Goal: Transaction & Acquisition: Purchase product/service

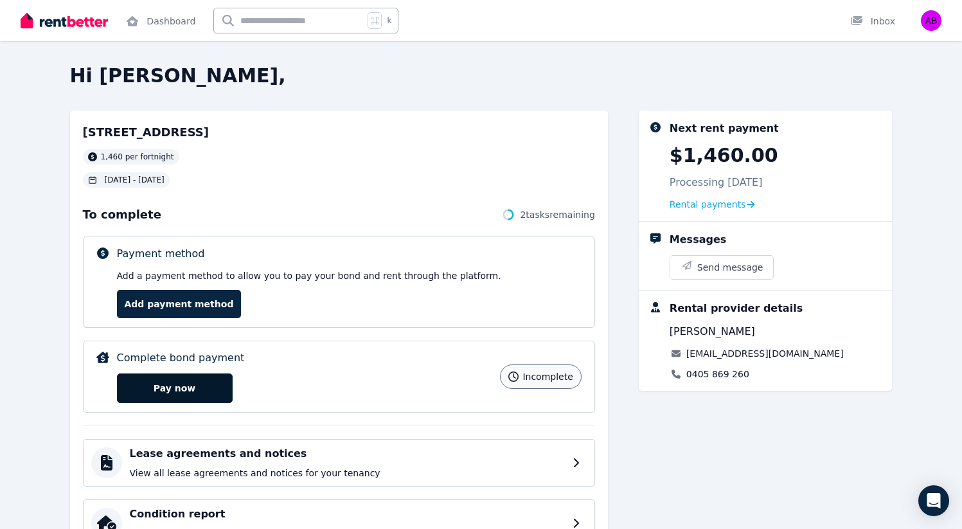
click at [168, 388] on button "Pay now" at bounding box center [175, 389] width 116 height 30
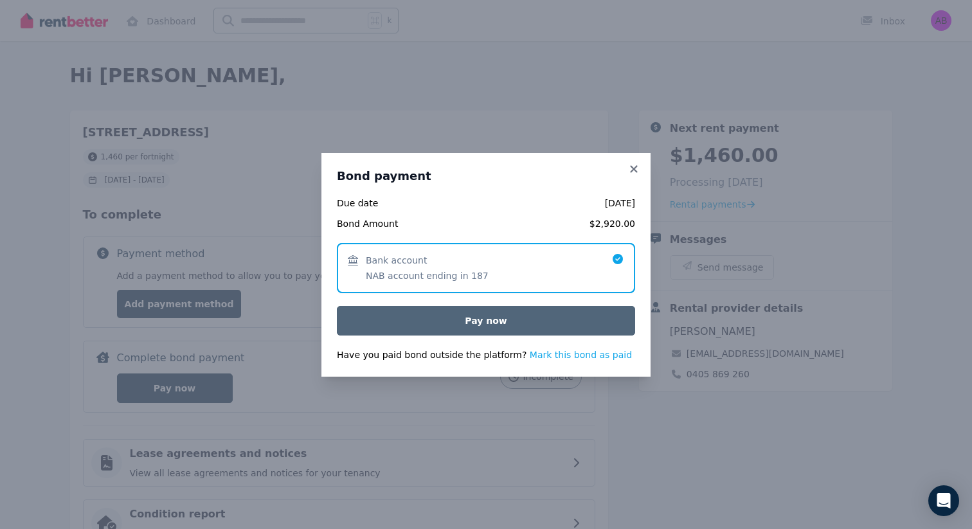
click at [478, 322] on button "Pay now" at bounding box center [486, 321] width 298 height 30
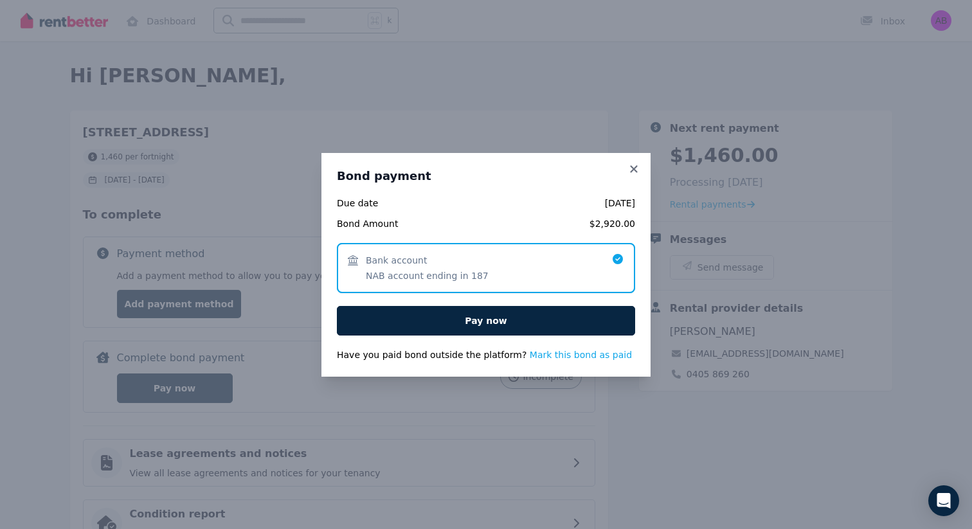
click at [489, 275] on span "Bank account NAB account ending in 187" at bounding box center [480, 268] width 264 height 28
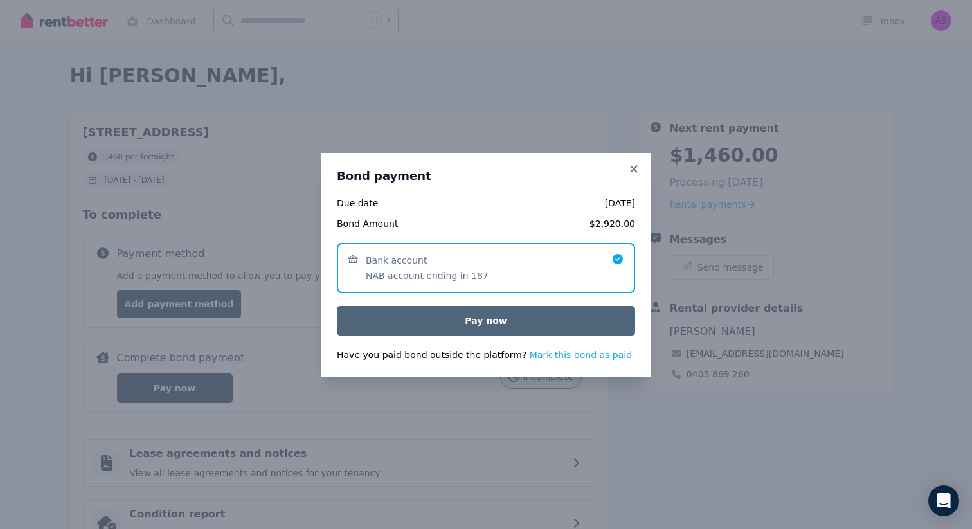
click at [487, 319] on button "Pay now" at bounding box center [486, 321] width 298 height 30
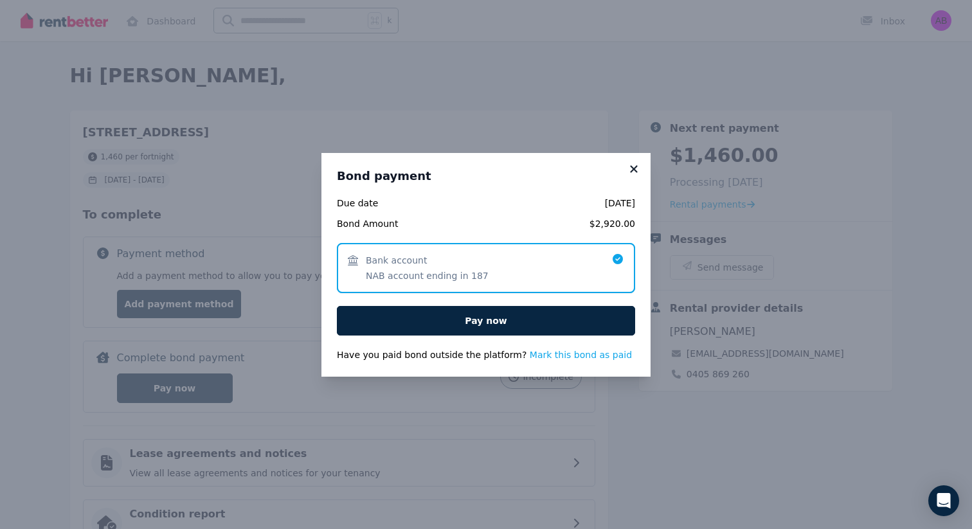
click at [631, 168] on icon at bounding box center [633, 169] width 13 height 12
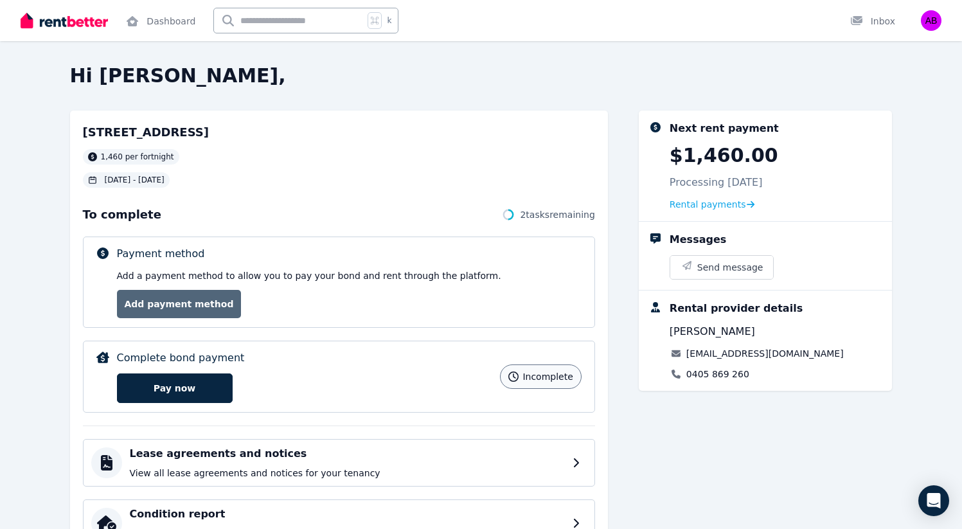
click at [201, 300] on link "Add payment method" at bounding box center [179, 304] width 125 height 28
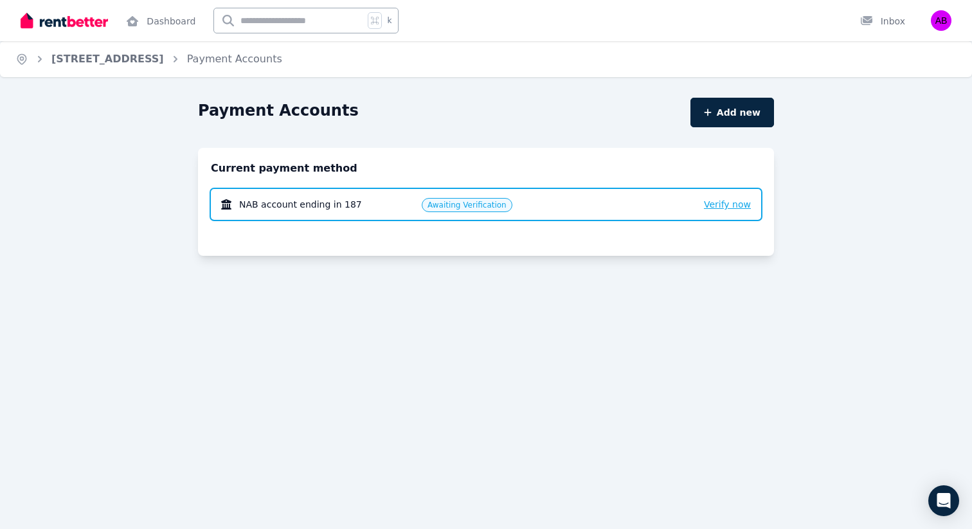
click at [741, 204] on span "Verify now" at bounding box center [727, 204] width 47 height 10
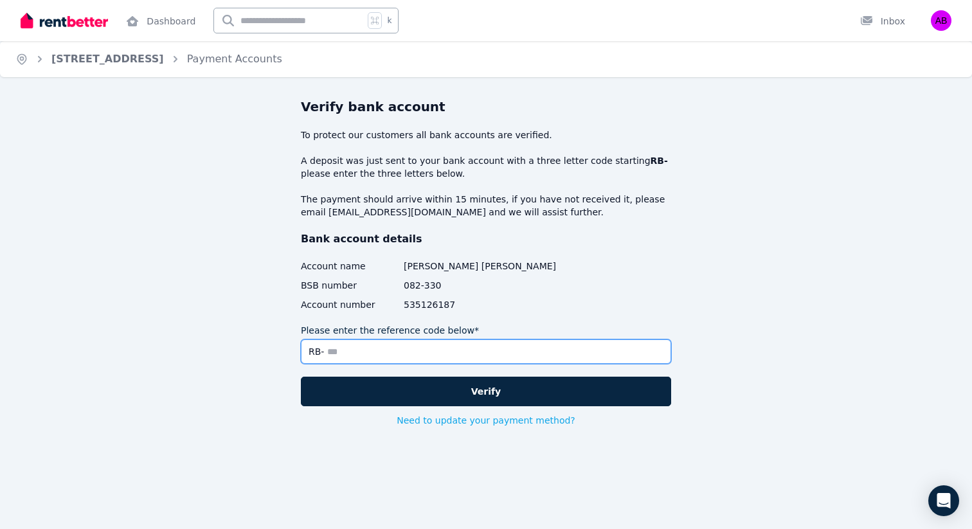
click at [457, 363] on input "Please enter the reference code below*" at bounding box center [486, 351] width 370 height 24
click at [469, 353] on input "Please enter the reference code below*" at bounding box center [486, 351] width 370 height 24
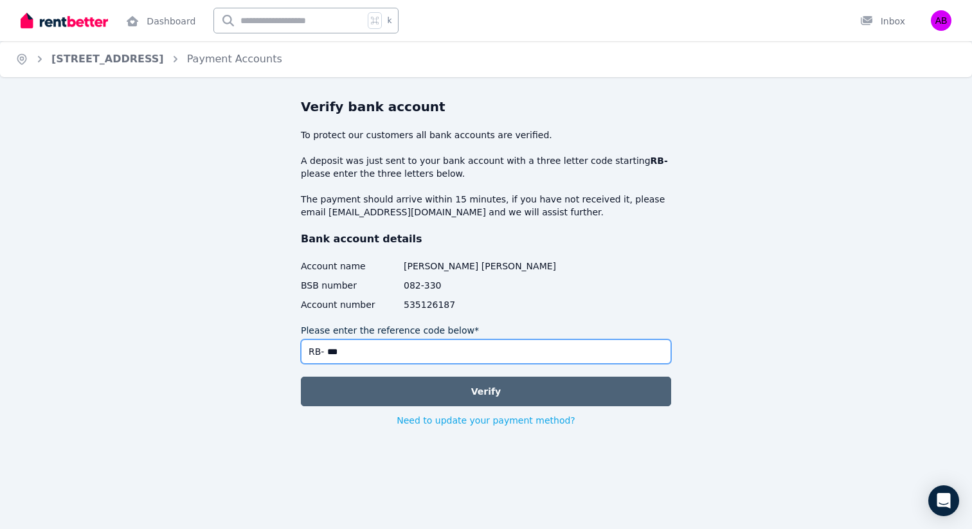
type input "***"
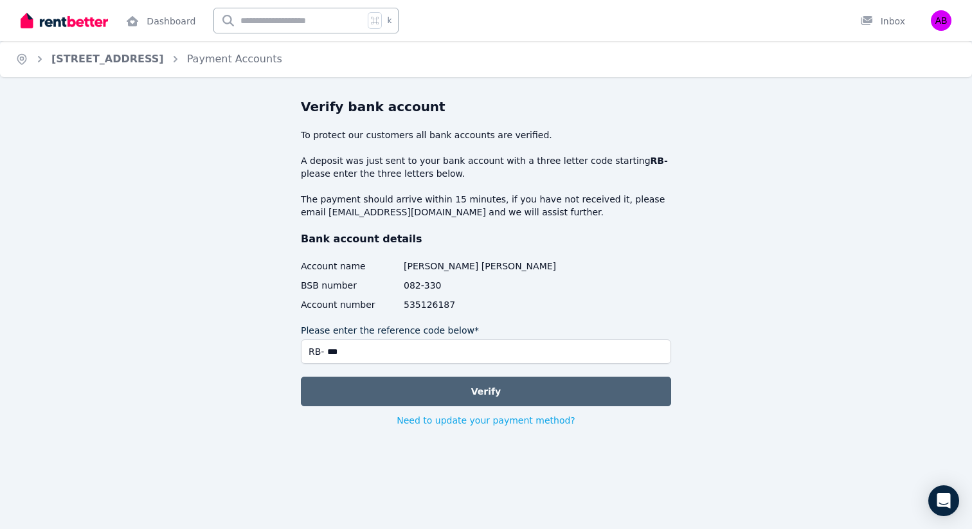
click at [487, 384] on button "Verify" at bounding box center [486, 392] width 370 height 30
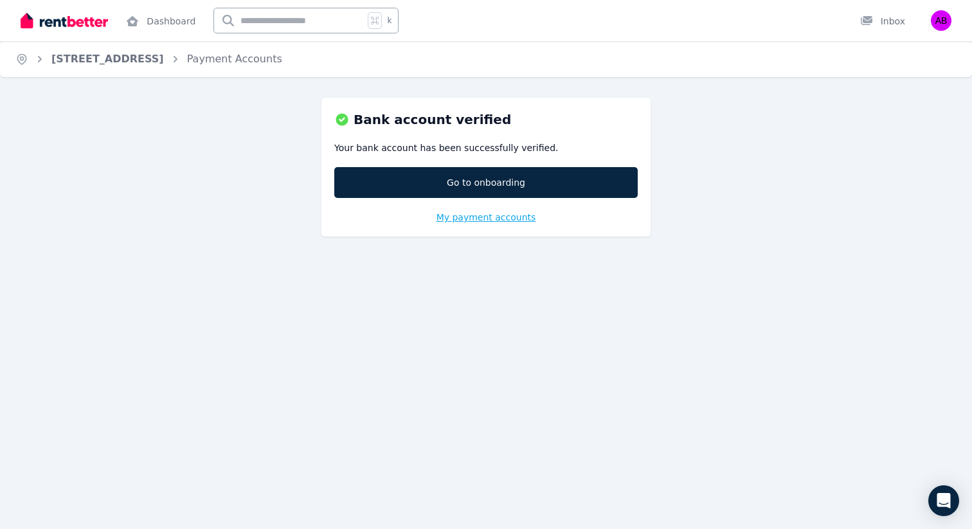
click at [503, 218] on span "My payment accounts" at bounding box center [487, 217] width 100 height 10
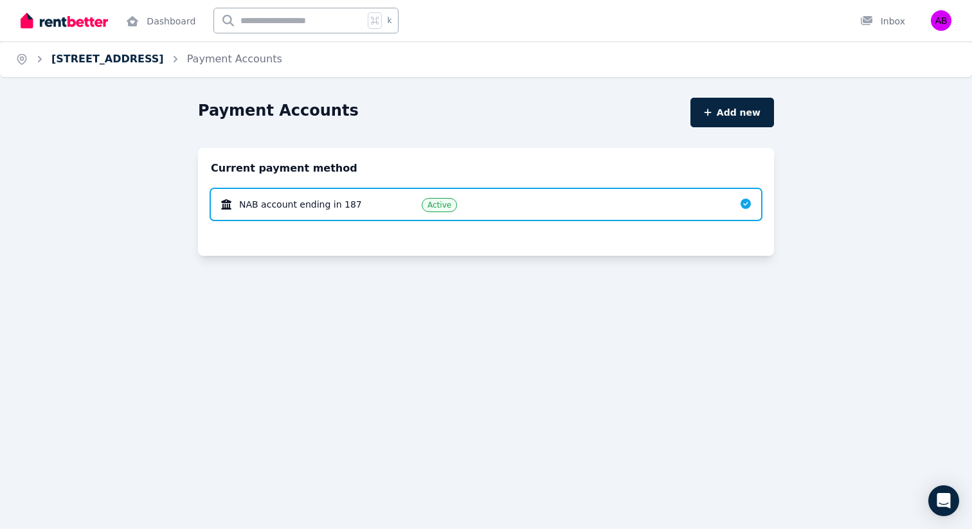
click at [138, 57] on link "[STREET_ADDRESS]" at bounding box center [107, 59] width 113 height 12
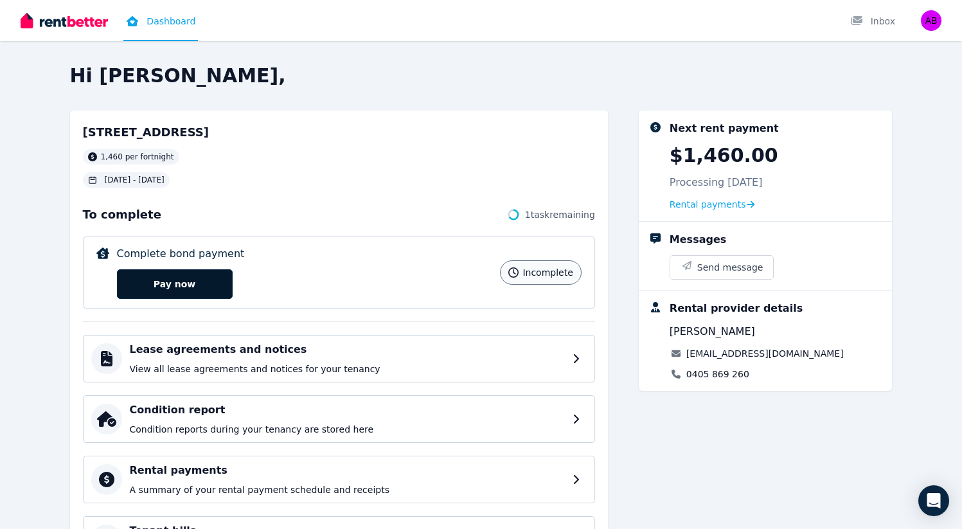
click at [191, 287] on button "Pay now" at bounding box center [175, 284] width 116 height 30
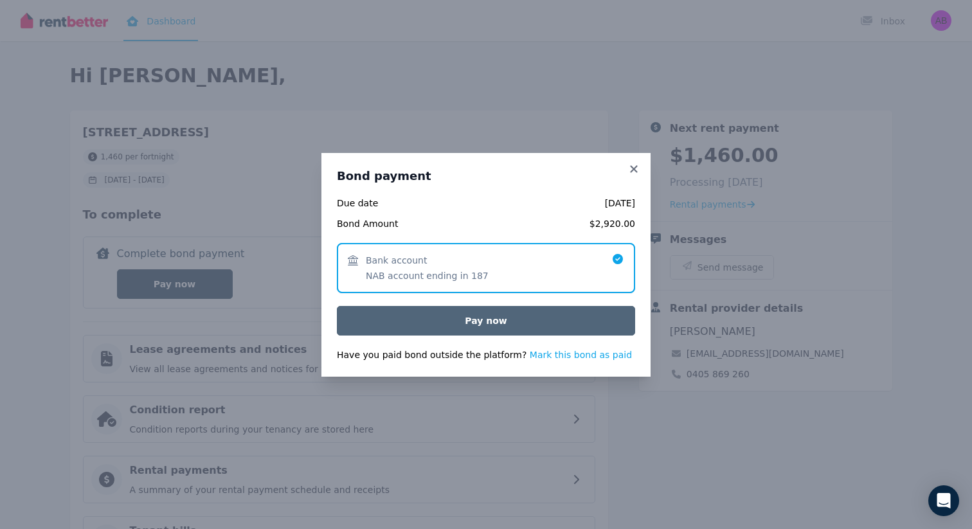
click at [419, 324] on button "Pay now" at bounding box center [486, 321] width 298 height 30
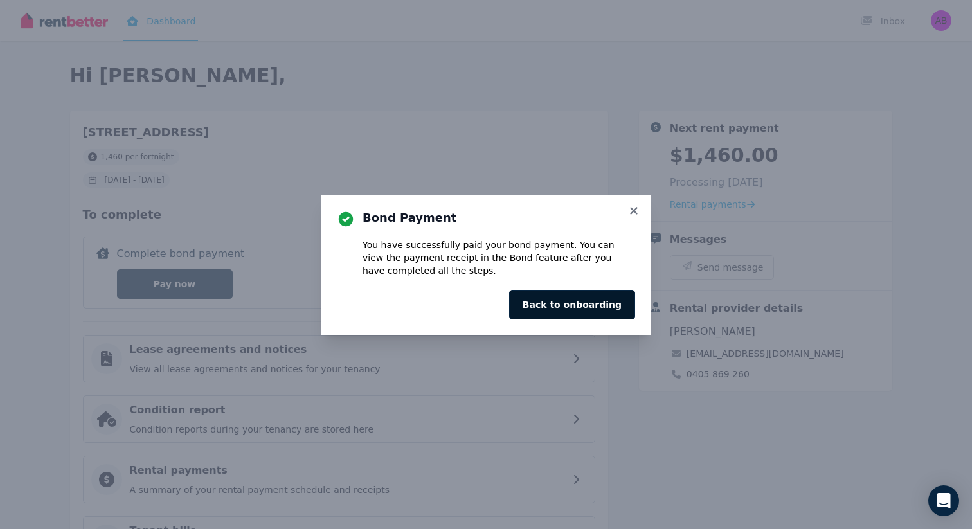
click at [557, 311] on button "Back to onboarding" at bounding box center [572, 305] width 126 height 30
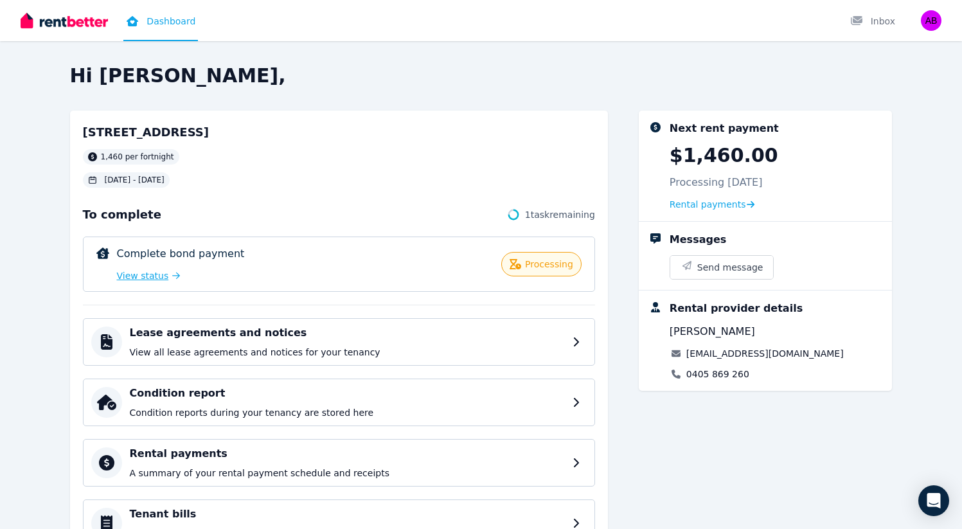
click at [143, 275] on span "View status" at bounding box center [143, 275] width 52 height 13
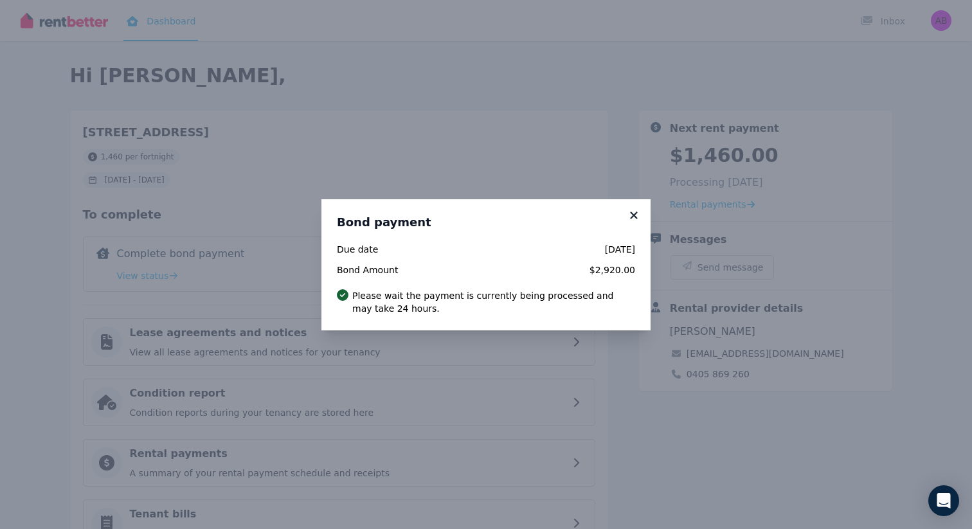
click at [633, 213] on icon at bounding box center [633, 216] width 13 height 12
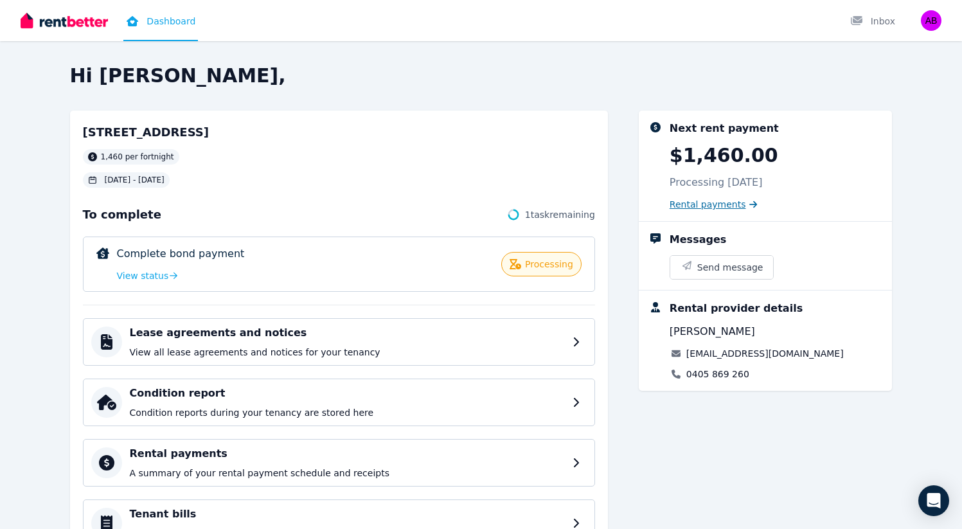
click at [708, 208] on span "Rental payments" at bounding box center [708, 204] width 77 height 13
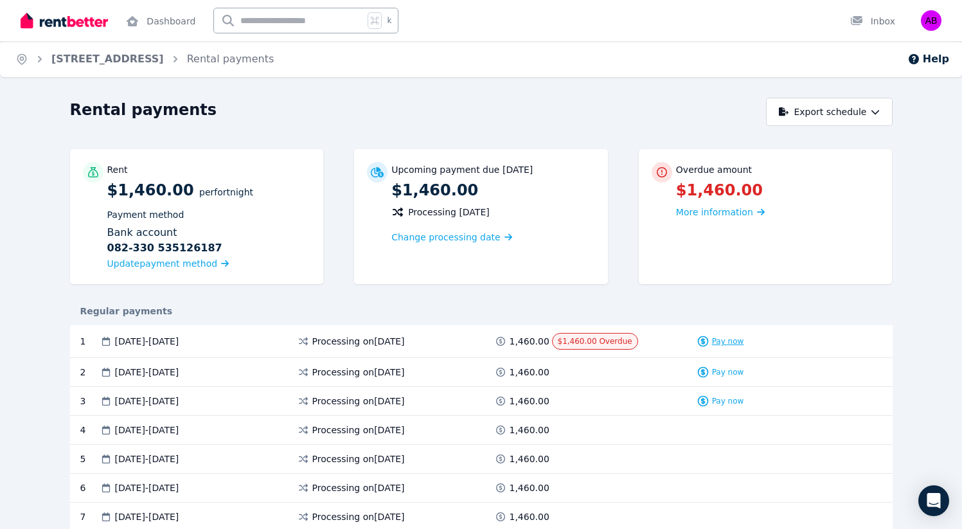
click at [719, 344] on span "Pay now" at bounding box center [728, 341] width 32 height 10
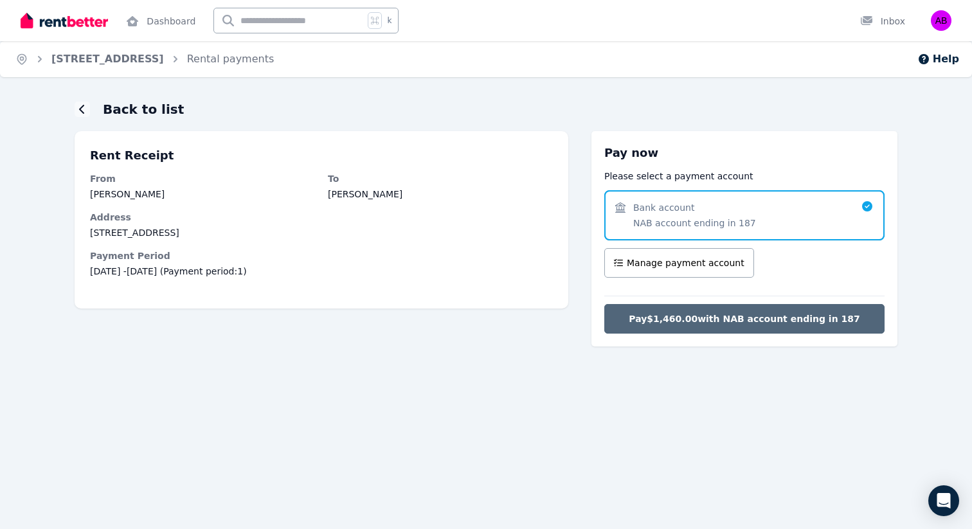
click at [728, 324] on span "Pay $1,460.00 with NAB account ending in 187" at bounding box center [744, 318] width 231 height 13
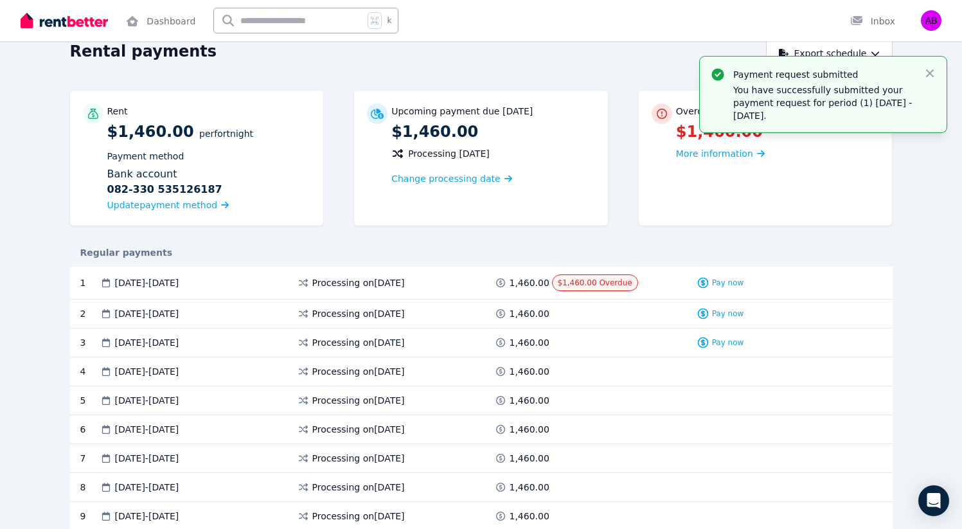
scroll to position [64, 0]
